Goal: Use online tool/utility: Utilize a website feature to perform a specific function

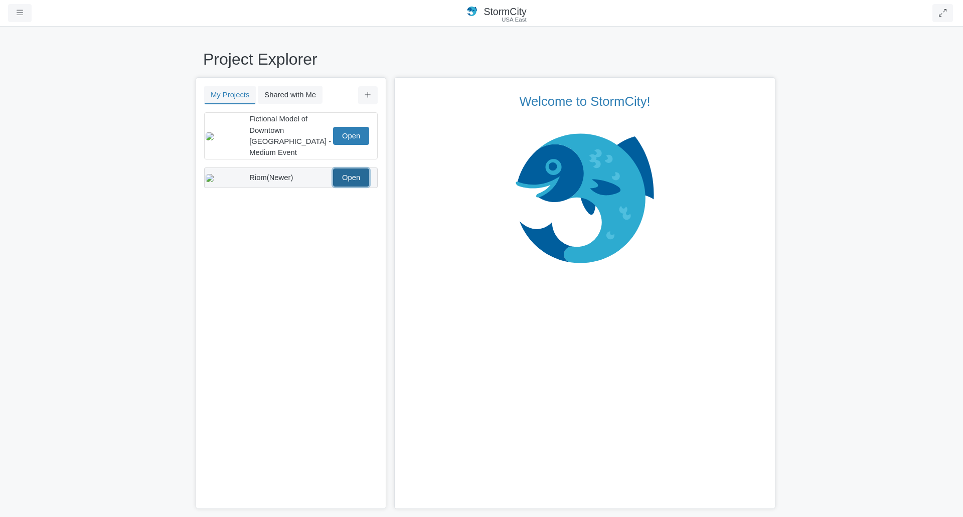
click at [357, 169] on link "Open" at bounding box center [351, 178] width 36 height 18
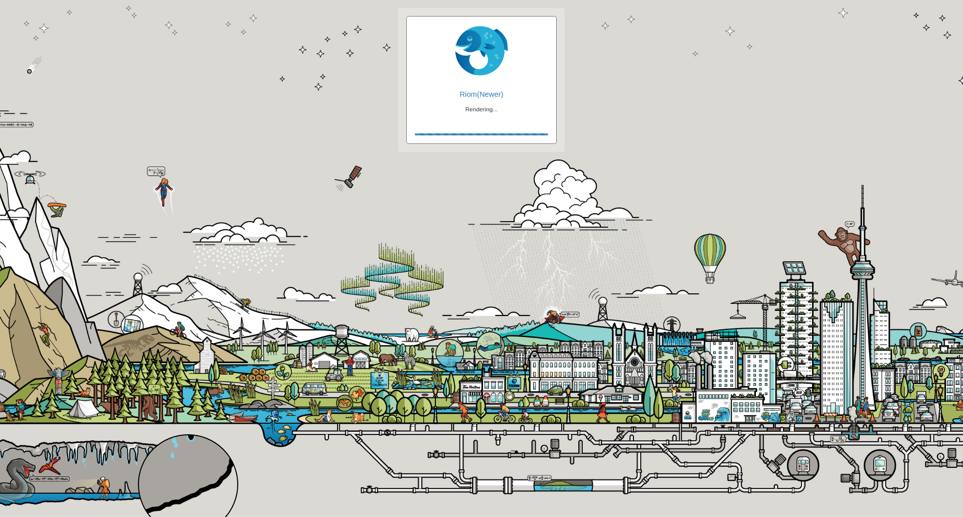
checkbox input "true"
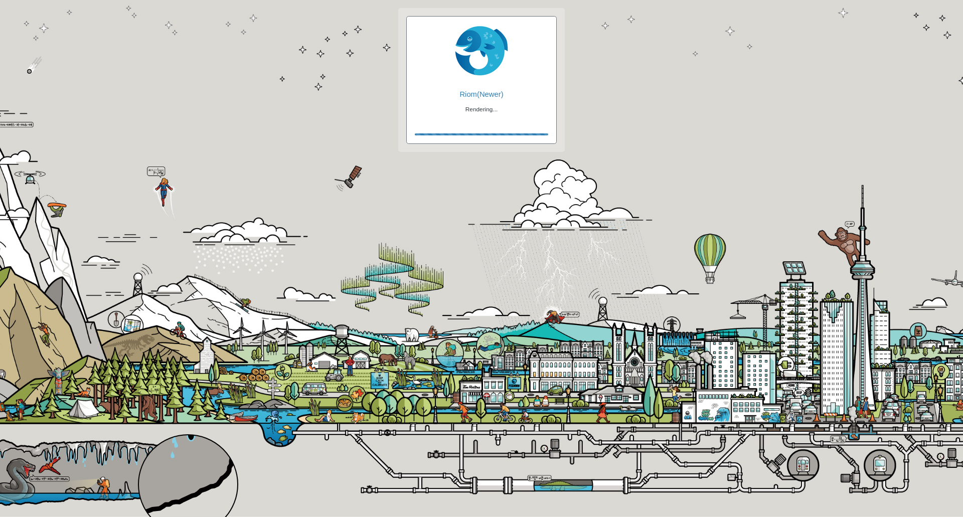
checkbox input "true"
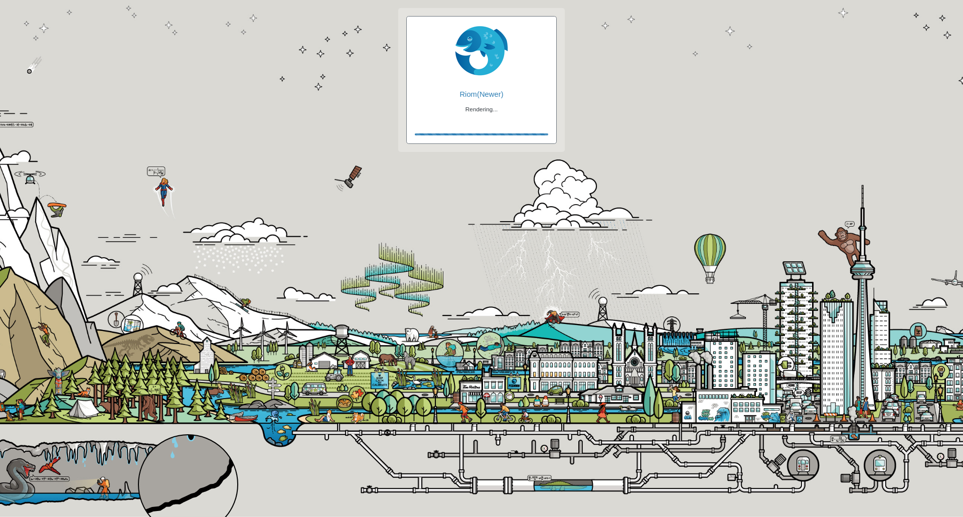
checkbox input "false"
checkbox input "true"
